Goal: Obtain resource: Obtain resource

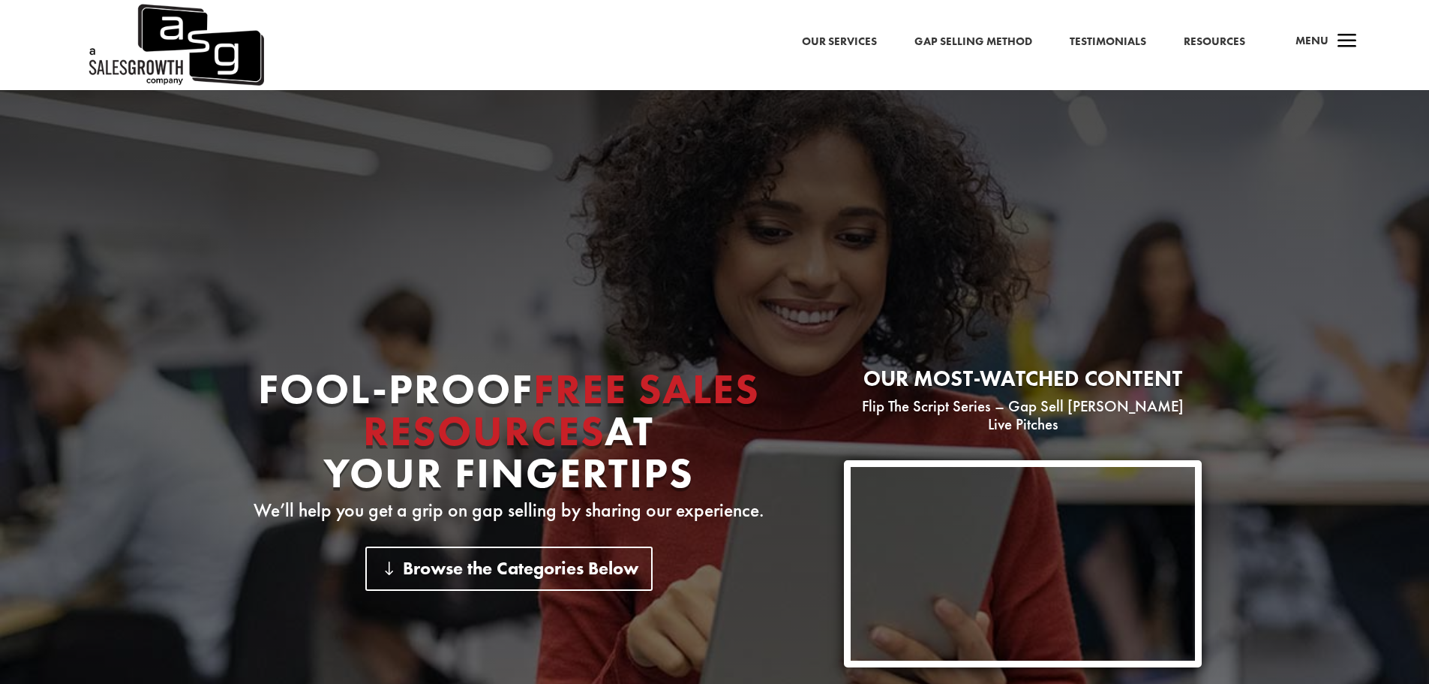
click at [1004, 39] on link "Gap Selling Method" at bounding box center [974, 42] width 118 height 20
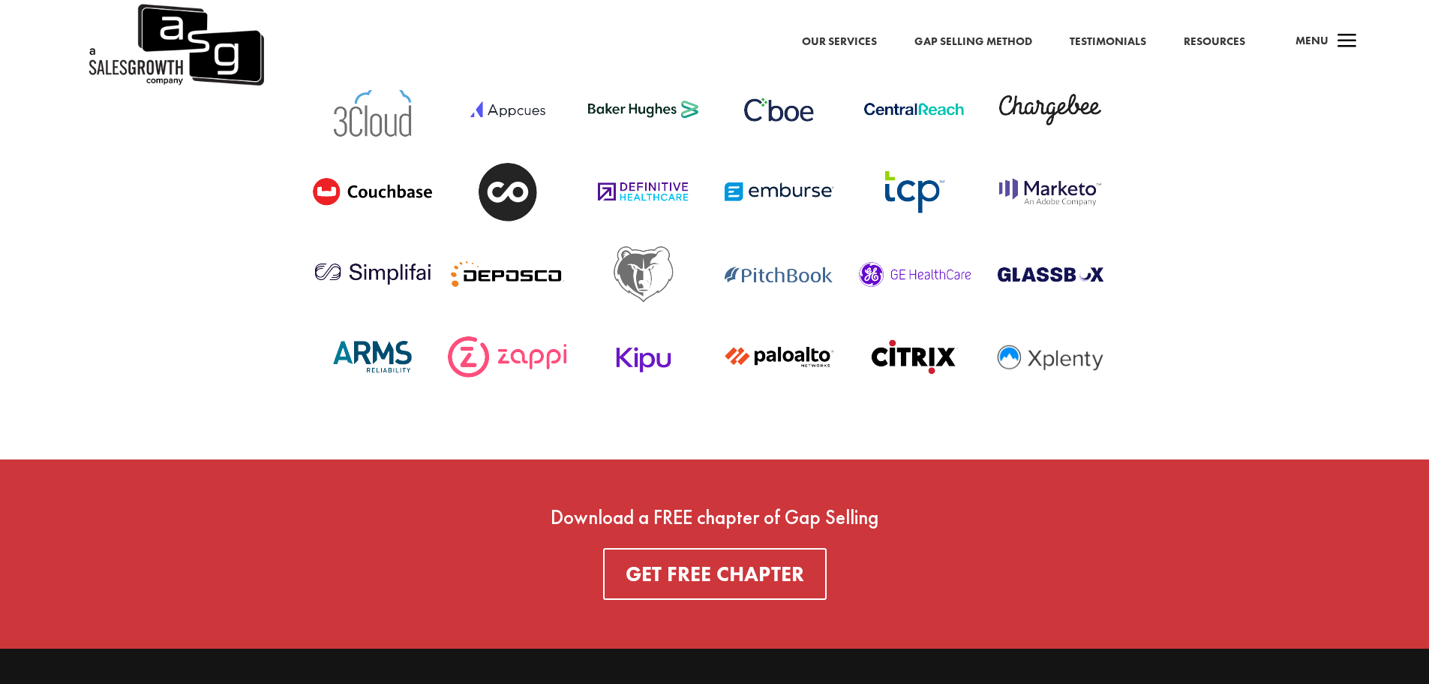
scroll to position [5528, 0]
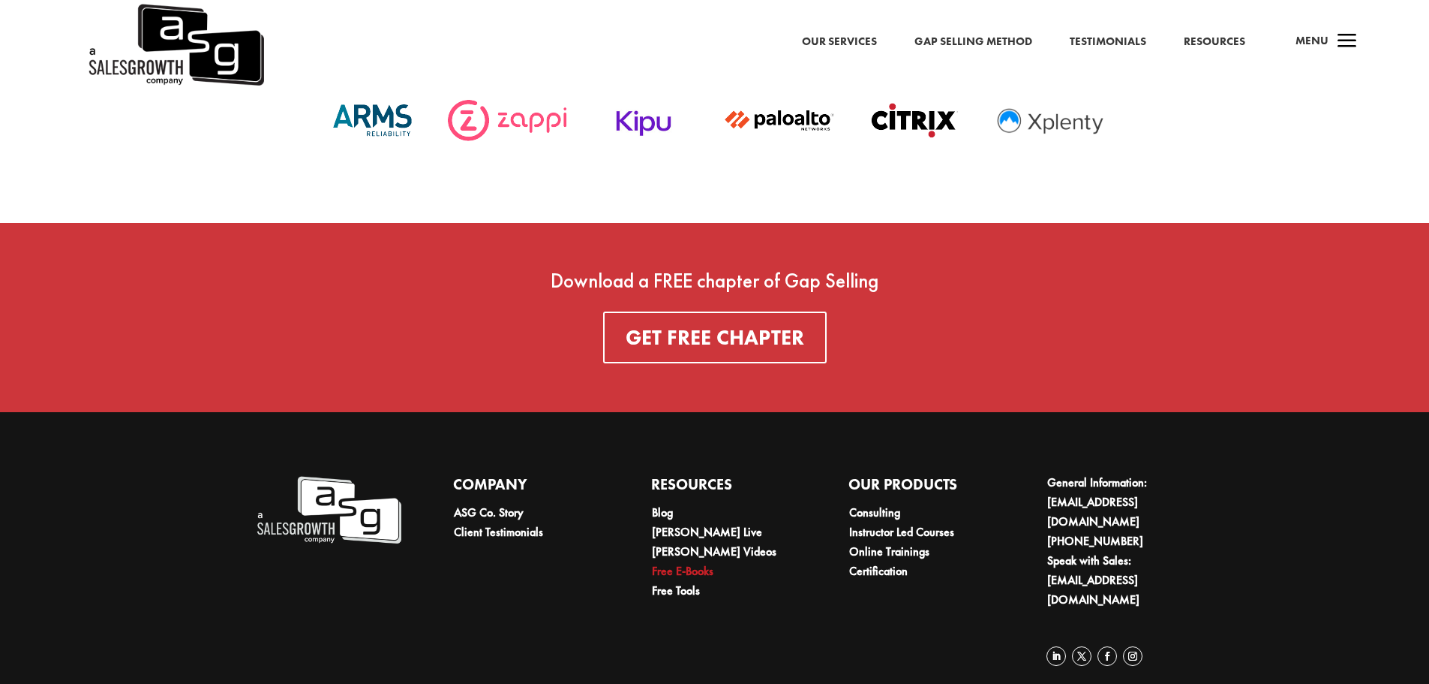
click at [670, 563] on link "Free E-Books" at bounding box center [683, 571] width 62 height 16
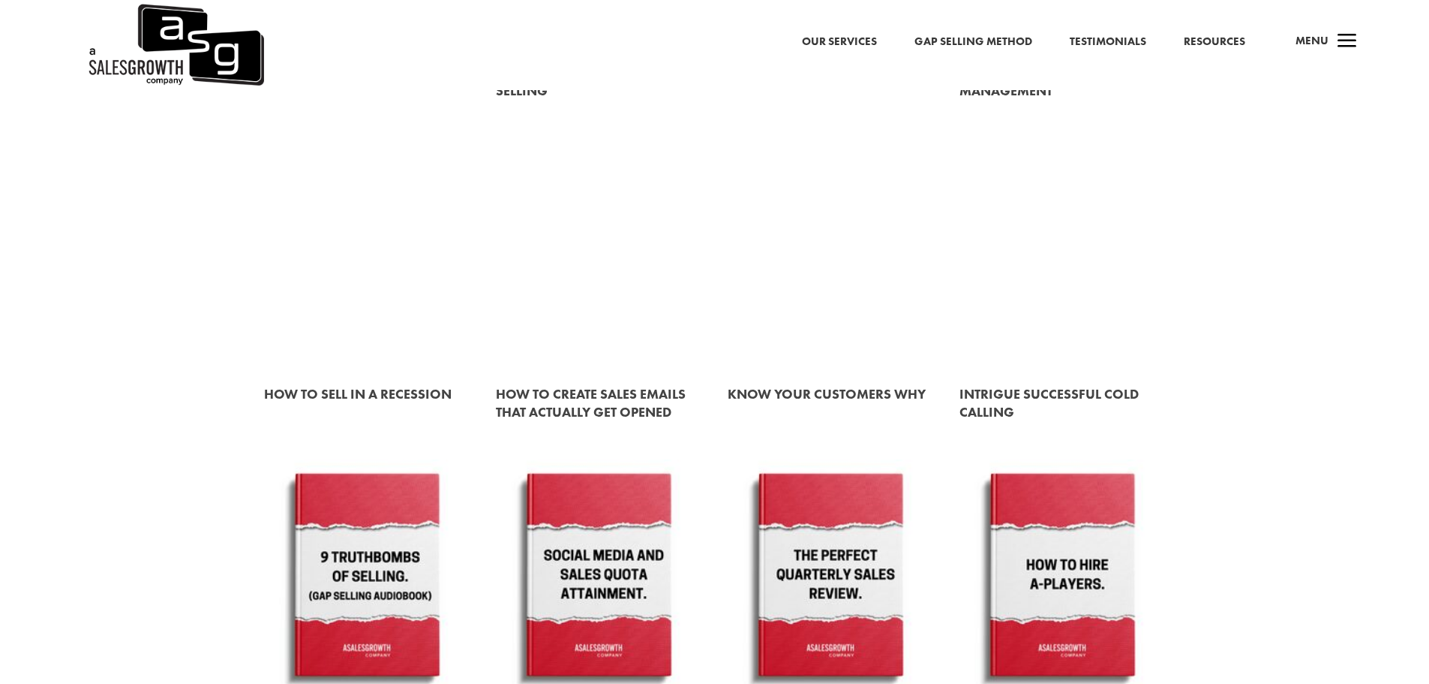
scroll to position [825, 0]
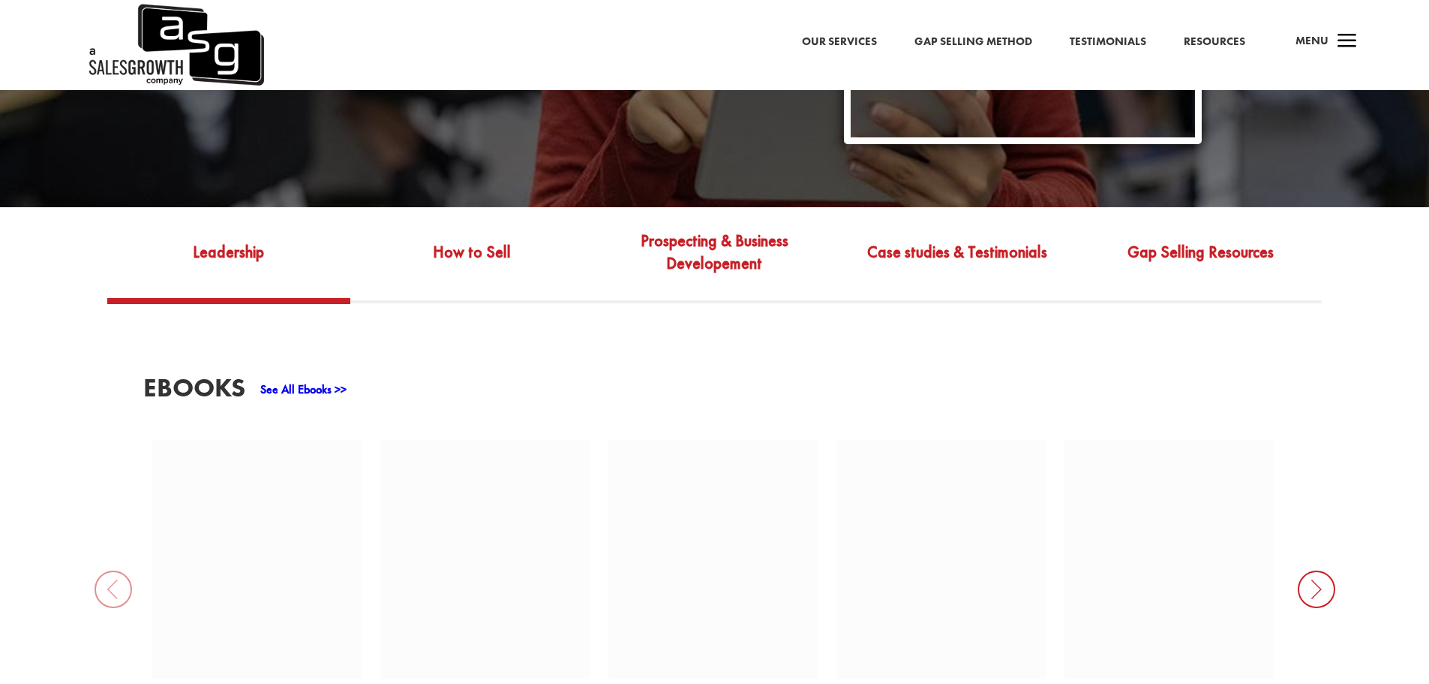
scroll to position [525, 0]
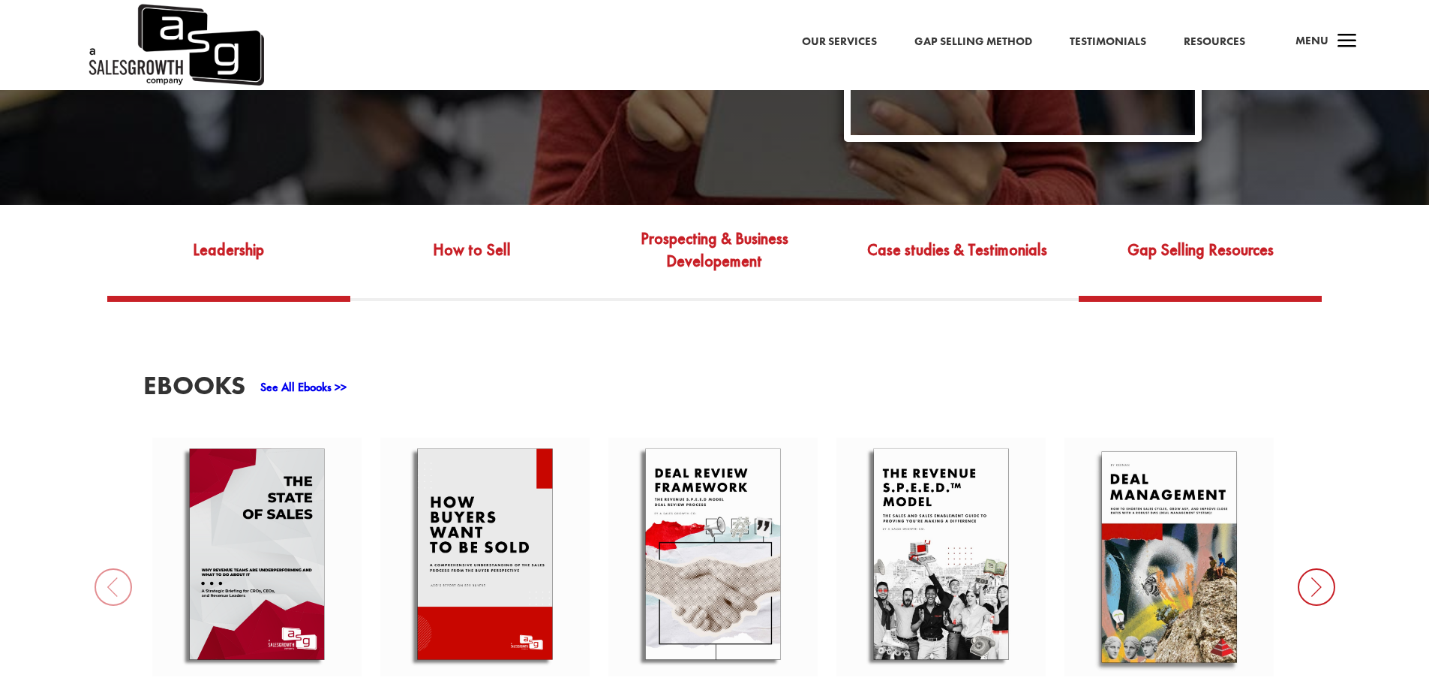
click at [1257, 239] on link "Gap Selling Resources" at bounding box center [1200, 260] width 243 height 71
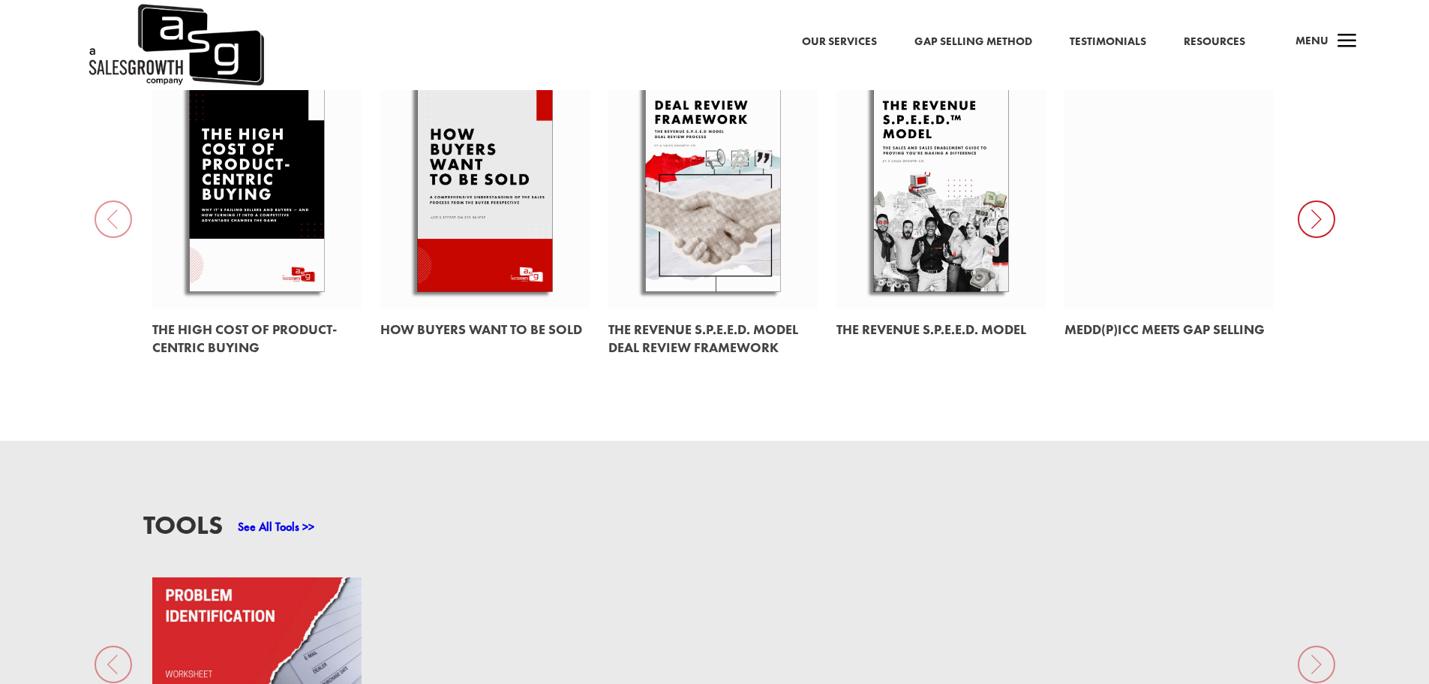
scroll to position [975, 0]
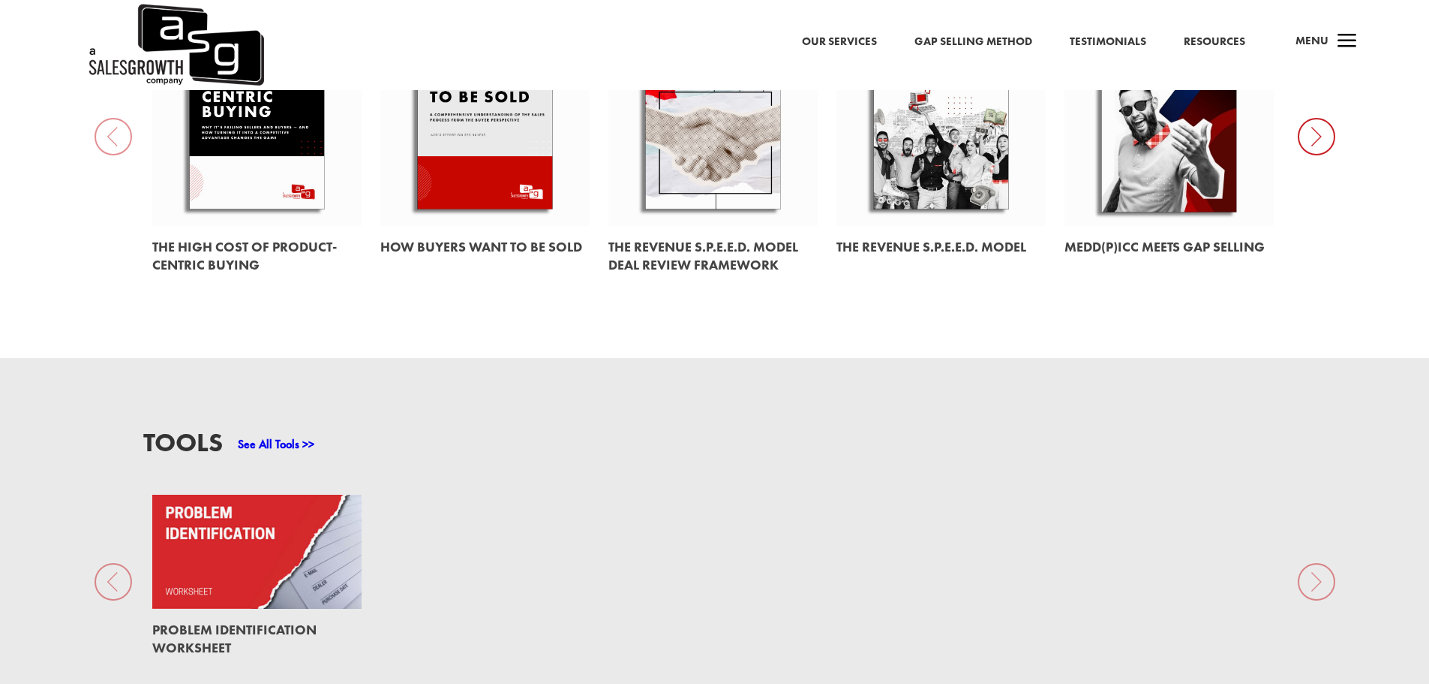
click at [290, 541] on link at bounding box center [256, 551] width 209 height 114
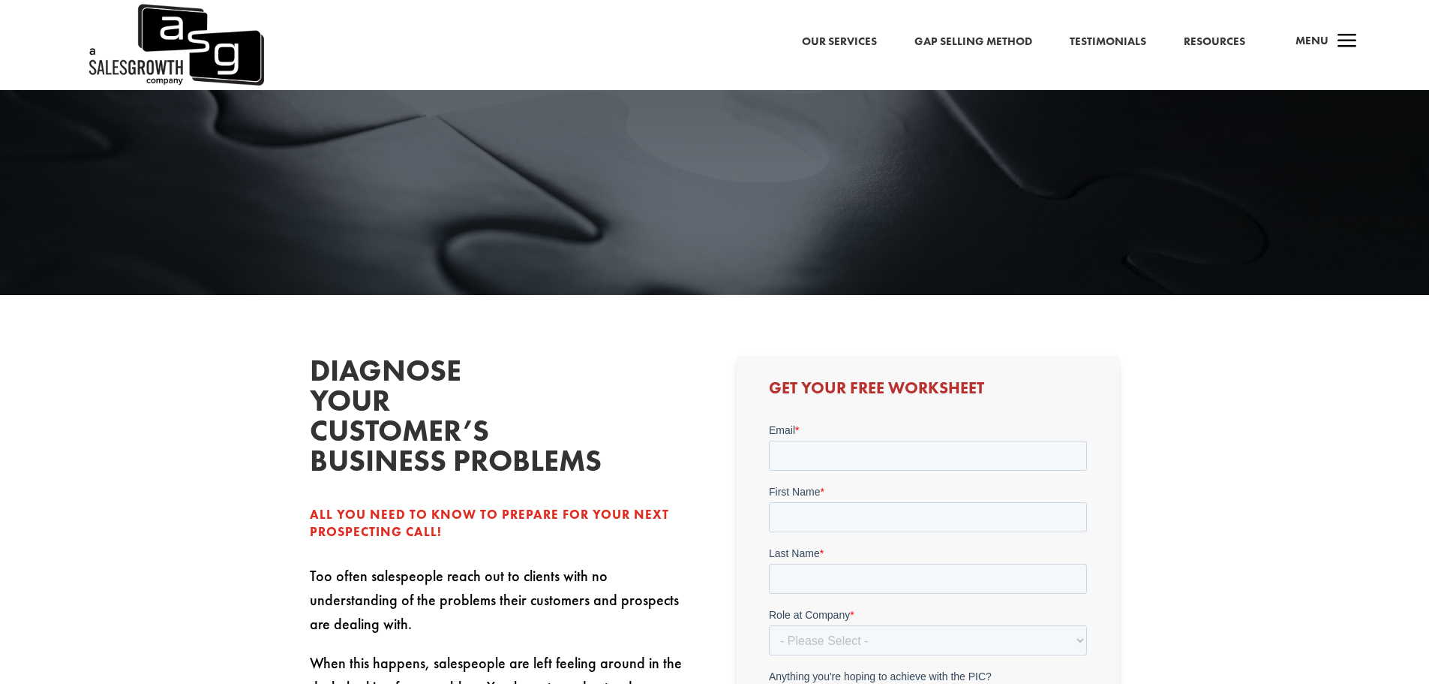
scroll to position [225, 0]
